Goal: Information Seeking & Learning: Learn about a topic

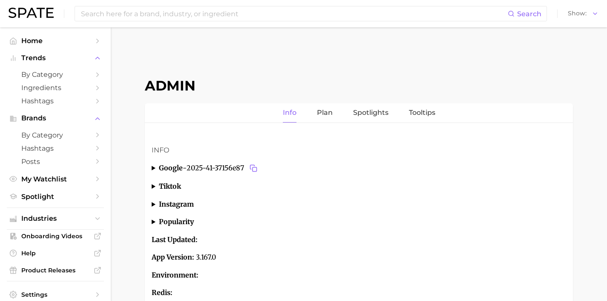
click at [205, 8] on input at bounding box center [294, 13] width 428 height 14
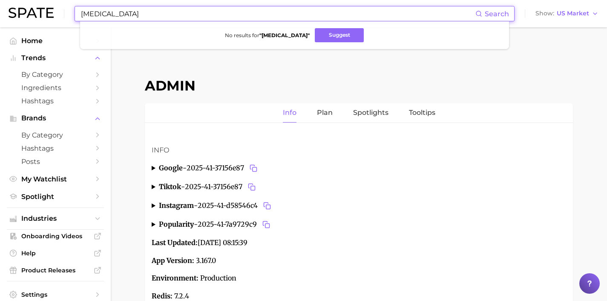
drag, startPoint x: 165, startPoint y: 16, endPoint x: 47, endPoint y: 11, distance: 118.6
click at [47, 11] on div "[MEDICAL_DATA] Search No results for " [MEDICAL_DATA] " Suggest Show US Market" at bounding box center [304, 13] width 590 height 27
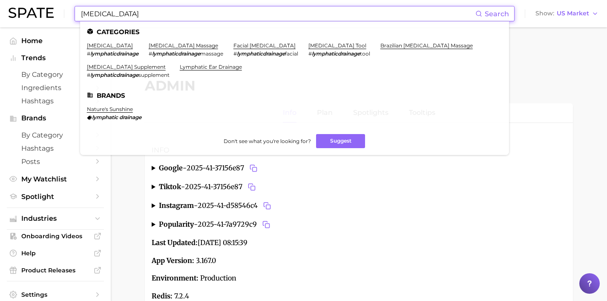
type input "[MEDICAL_DATA]"
click at [121, 49] on li "[MEDICAL_DATA] # lymphaticdrainage" at bounding box center [113, 49] width 52 height 14
click at [121, 46] on link "[MEDICAL_DATA]" at bounding box center [110, 45] width 46 height 6
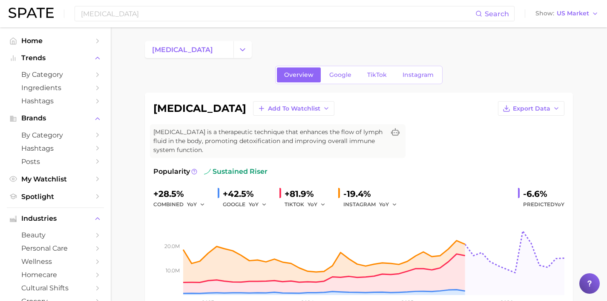
scroll to position [159, 0]
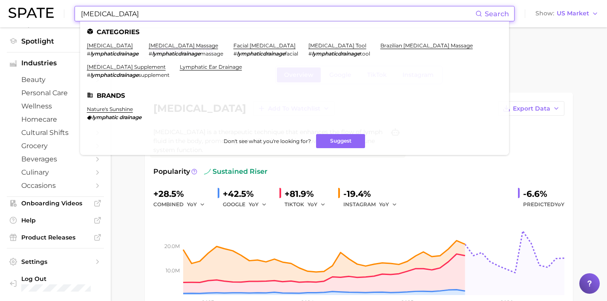
click at [177, 15] on input "[MEDICAL_DATA]" at bounding box center [278, 13] width 396 height 14
click at [181, 50] on em "lymphaticdrainage" at bounding box center [176, 53] width 48 height 6
click at [195, 45] on link "[MEDICAL_DATA] massage" at bounding box center [183, 45] width 69 height 6
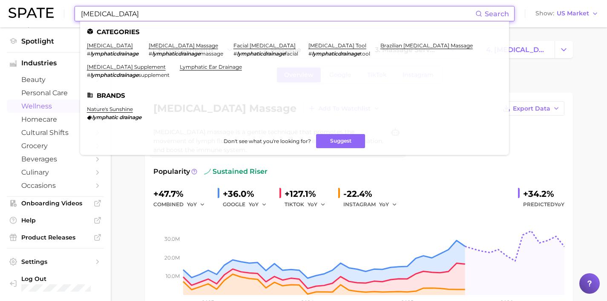
drag, startPoint x: 179, startPoint y: 20, endPoint x: 42, endPoint y: 12, distance: 137.9
click at [42, 12] on div "[MEDICAL_DATA] Search Categories [MEDICAL_DATA] # lymphaticdrainage [MEDICAL_DA…" at bounding box center [304, 13] width 590 height 27
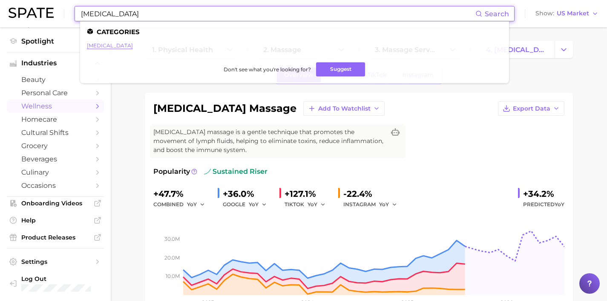
type input "[MEDICAL_DATA]"
click at [132, 44] on link "[MEDICAL_DATA]" at bounding box center [110, 45] width 46 height 6
